Goal: Information Seeking & Learning: Learn about a topic

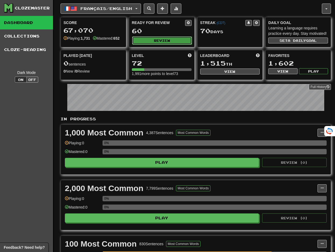
click at [153, 40] on button "Review" at bounding box center [162, 40] width 60 height 8
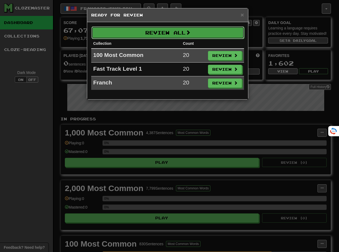
click at [159, 36] on button "Review All" at bounding box center [168, 32] width 153 height 12
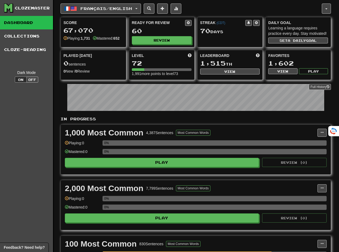
select select "**"
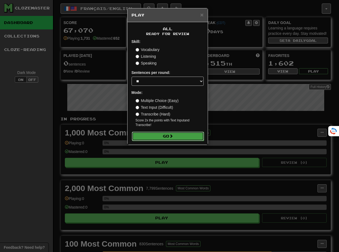
click at [158, 134] on button "Go" at bounding box center [168, 135] width 72 height 9
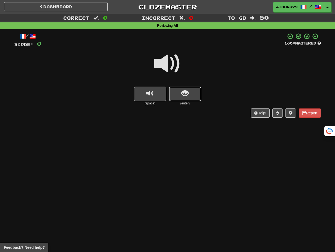
click at [179, 89] on button "show sentence" at bounding box center [185, 93] width 32 height 15
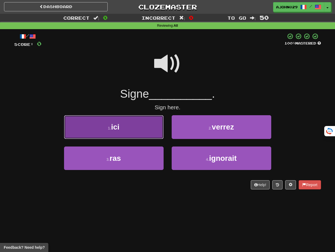
click at [146, 134] on button "1 . ici" at bounding box center [114, 126] width 100 height 23
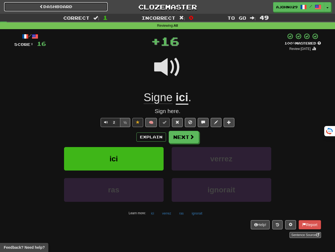
click at [72, 4] on link "Dashboard" at bounding box center [56, 6] width 104 height 9
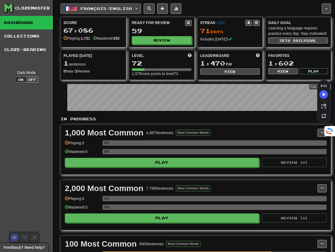
click at [89, 5] on button "Français / English" at bounding box center [101, 9] width 81 height 10
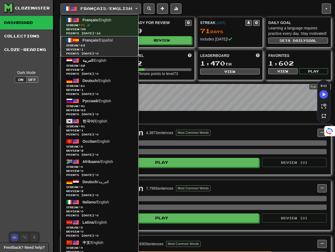
click at [90, 47] on span "Streak: 63" at bounding box center [99, 45] width 67 height 4
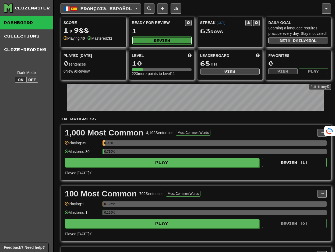
click at [144, 37] on button "Review" at bounding box center [162, 40] width 60 height 8
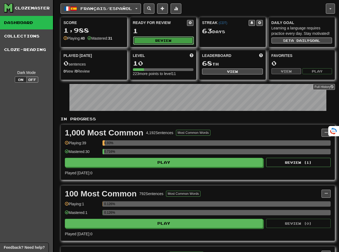
select select "**"
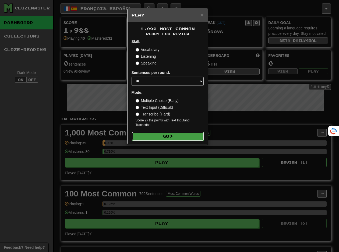
click at [143, 135] on button "Go" at bounding box center [168, 135] width 72 height 9
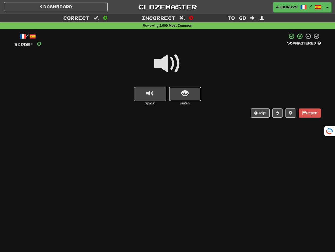
click at [182, 100] on button "show sentence" at bounding box center [185, 93] width 32 height 15
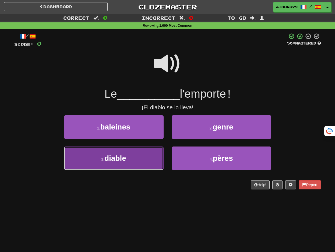
click at [146, 147] on button "3 . diable" at bounding box center [114, 157] width 100 height 23
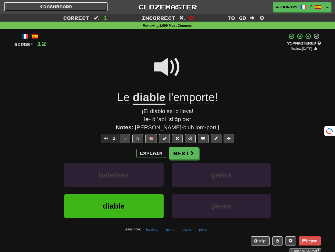
click at [72, 9] on link "Dashboard" at bounding box center [56, 6] width 104 height 9
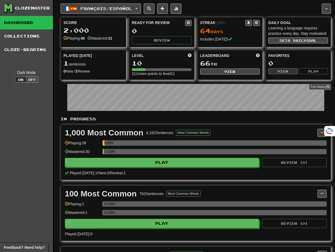
click at [139, 14] on div "Français / Español Français / English Streak: 71 Review: 59 Points today: 16 Fr…" at bounding box center [196, 163] width 271 height 327
click at [139, 9] on button "Français / Español" at bounding box center [101, 9] width 81 height 10
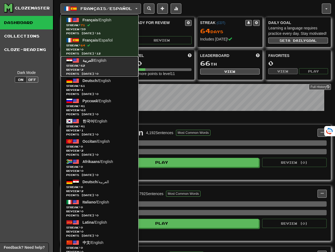
click at [107, 71] on span "Review: 2" at bounding box center [99, 70] width 67 height 4
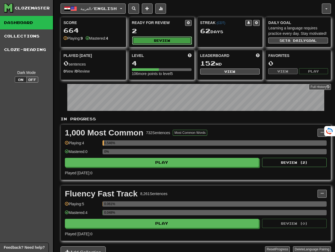
click at [155, 40] on button "Review" at bounding box center [162, 40] width 60 height 8
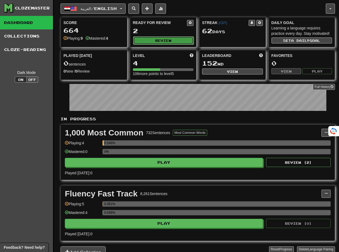
select select "**"
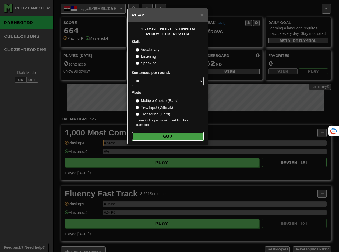
click at [148, 132] on button "Go" at bounding box center [168, 135] width 72 height 9
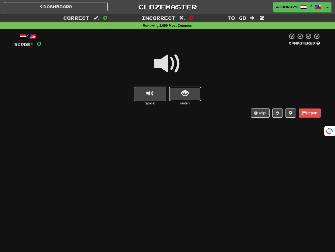
click at [180, 99] on button "show sentence" at bounding box center [185, 93] width 32 height 15
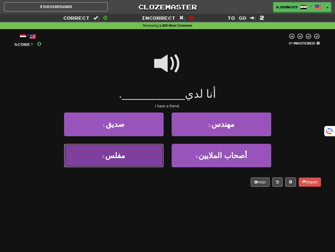
click at [151, 151] on button "3 . [GEOGRAPHIC_DATA]" at bounding box center [114, 155] width 100 height 23
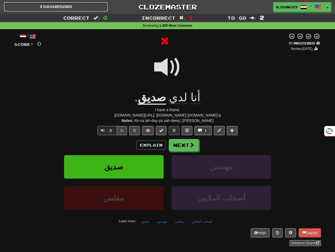
click at [40, 7] on span at bounding box center [42, 7] width 4 height 4
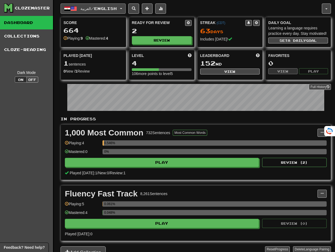
click at [81, 10] on span "العربية / English" at bounding box center [99, 8] width 36 height 5
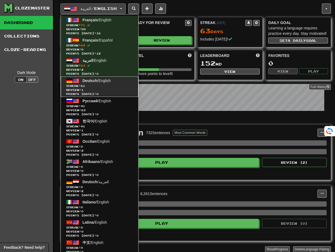
click at [74, 94] on span "Points today: 0" at bounding box center [99, 94] width 67 height 4
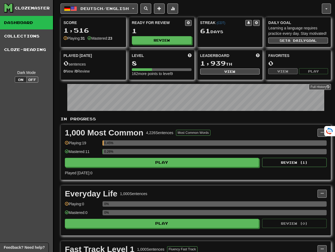
click at [149, 45] on div "Ready for Review 1 Review" at bounding box center [161, 32] width 65 height 30
click at [152, 44] on button "Review" at bounding box center [162, 40] width 60 height 8
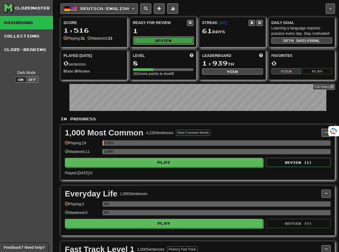
select select "**"
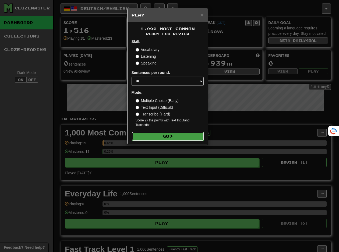
click at [140, 137] on button "Go" at bounding box center [168, 135] width 72 height 9
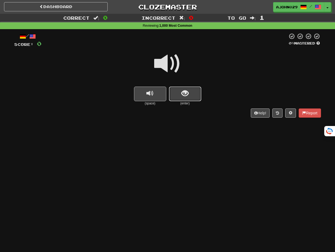
click at [189, 99] on button "show sentence" at bounding box center [185, 93] width 32 height 15
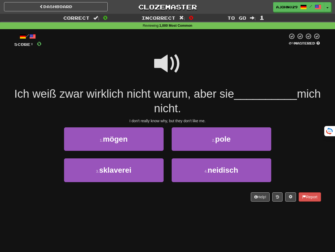
click at [169, 59] on span at bounding box center [167, 63] width 27 height 27
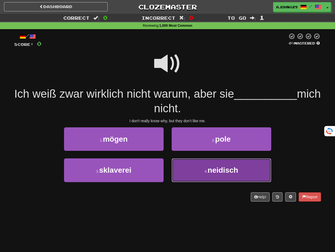
click at [191, 177] on button "4 . neidisch" at bounding box center [222, 169] width 100 height 23
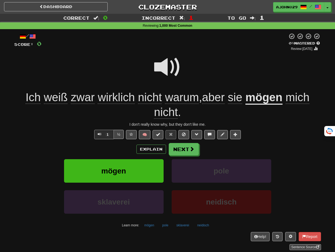
click at [88, 1] on div "Dashboard Clozemaster Ajohn029 / Toggle Dropdown Dashboard Leaderboard Activity…" at bounding box center [167, 6] width 335 height 12
click at [85, 1] on div "Dashboard Clozemaster Ajohn029 / Toggle Dropdown Dashboard Leaderboard Activity…" at bounding box center [167, 6] width 335 height 12
click at [81, 4] on link "Dashboard" at bounding box center [56, 6] width 104 height 9
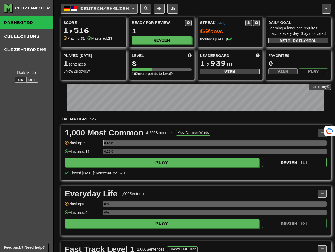
click at [135, 12] on button "Deutsch / English" at bounding box center [99, 9] width 77 height 10
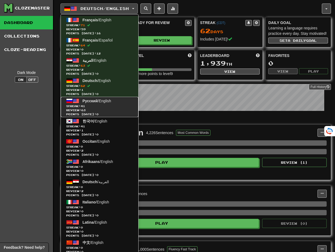
click at [111, 102] on span "Русский / English" at bounding box center [97, 101] width 29 height 4
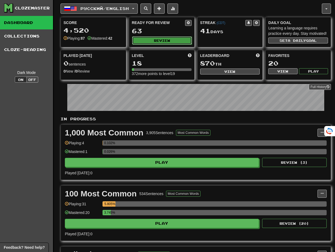
click at [164, 40] on button "Review" at bounding box center [162, 40] width 60 height 8
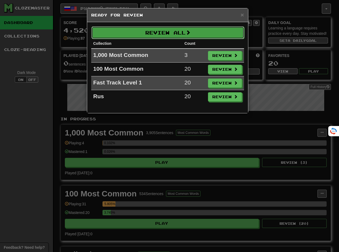
click at [165, 37] on button "Review All" at bounding box center [168, 32] width 153 height 12
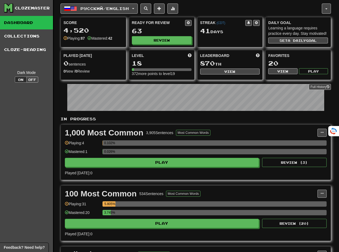
select select "**"
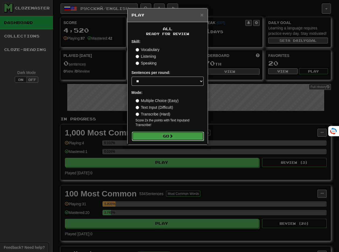
click at [146, 136] on button "Go" at bounding box center [168, 135] width 72 height 9
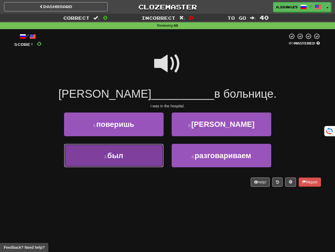
click at [144, 145] on button "3 . был" at bounding box center [114, 155] width 100 height 23
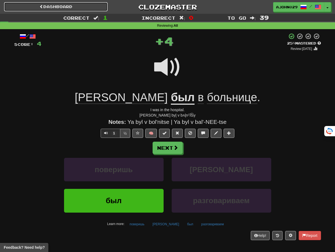
click at [79, 4] on link "Dashboard" at bounding box center [56, 6] width 104 height 9
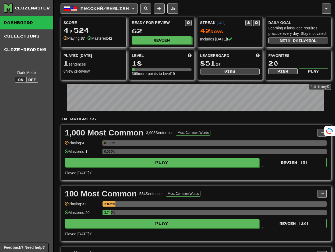
click at [134, 9] on button "Русский / English" at bounding box center [99, 9] width 77 height 10
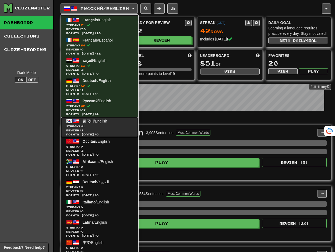
click at [86, 123] on span "한국어" at bounding box center [88, 121] width 11 height 4
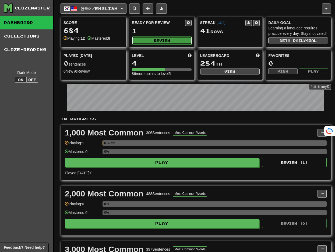
click at [163, 42] on button "Review" at bounding box center [162, 40] width 60 height 8
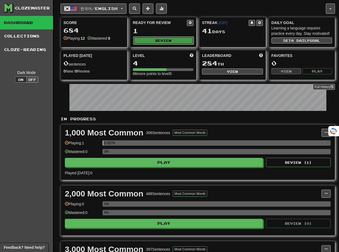
select select "**"
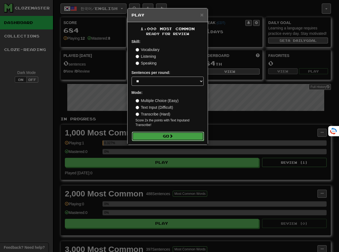
click at [140, 132] on button "Go" at bounding box center [168, 135] width 72 height 9
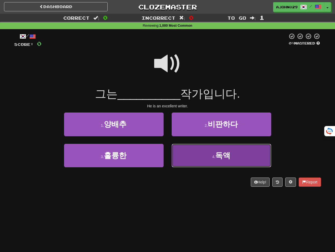
click at [181, 151] on button "4 . 독액" at bounding box center [222, 155] width 100 height 23
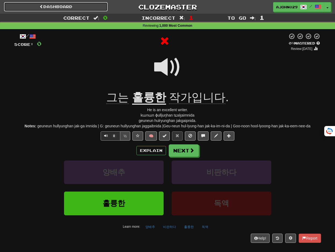
click at [90, 4] on link "Dashboard" at bounding box center [56, 6] width 104 height 9
